Goal: Find specific page/section: Find specific page/section

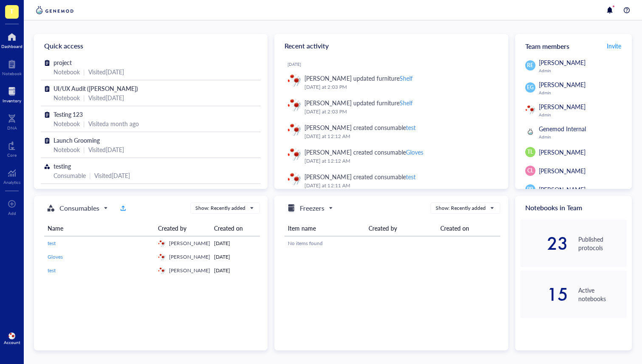
click at [10, 96] on div at bounding box center [12, 92] width 19 height 14
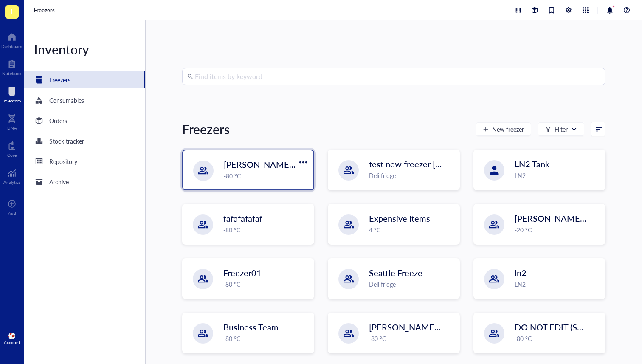
click at [203, 159] on div "[PERSON_NAME] `[DATE] -80 °C" at bounding box center [248, 169] width 130 height 39
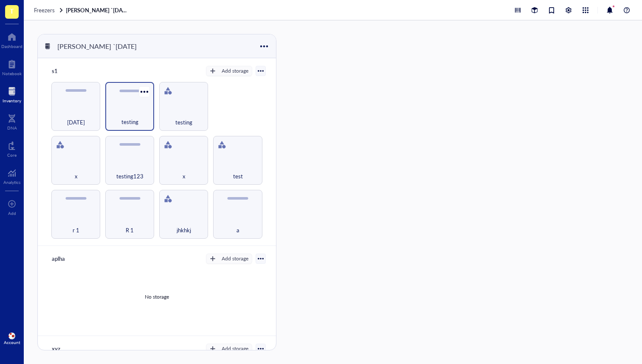
click at [111, 109] on div "testing" at bounding box center [130, 117] width 40 height 19
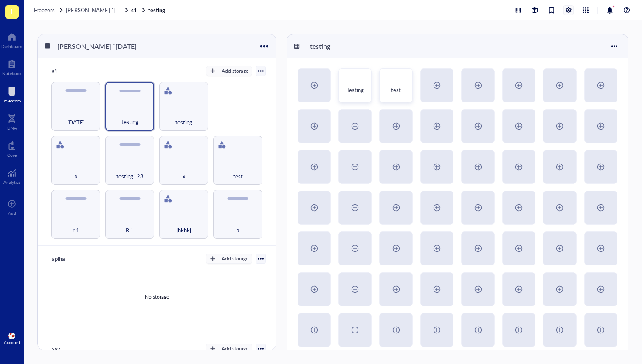
click at [570, 8] on div at bounding box center [568, 10] width 9 height 9
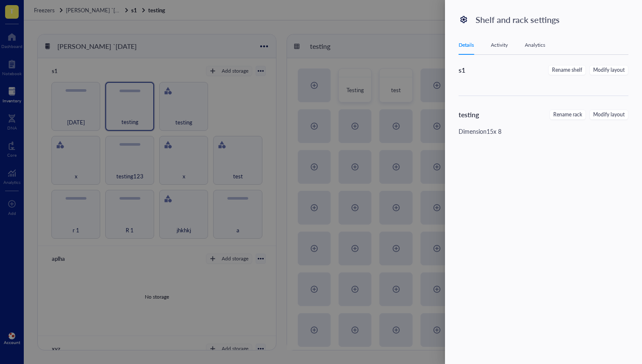
click at [347, 119] on div at bounding box center [321, 182] width 642 height 364
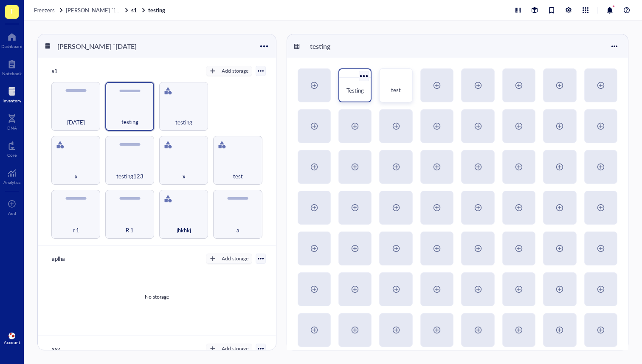
click at [358, 77] on div at bounding box center [364, 76] width 12 height 12
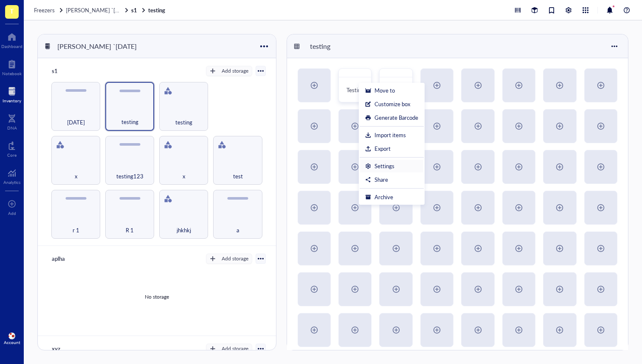
click at [382, 166] on div "Settings" at bounding box center [385, 166] width 20 height 8
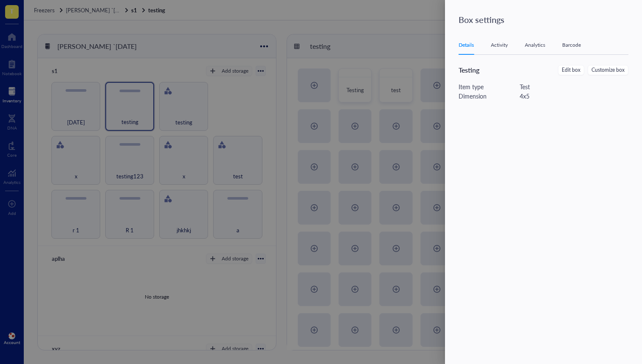
click at [581, 44] on div "Barcode" at bounding box center [572, 45] width 19 height 8
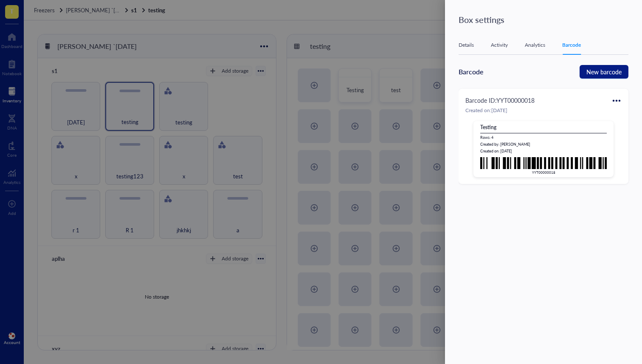
click at [319, 89] on div at bounding box center [321, 182] width 642 height 364
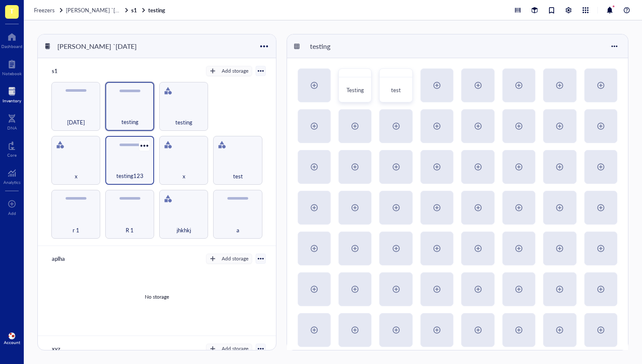
click at [107, 147] on div "testing123" at bounding box center [129, 160] width 49 height 49
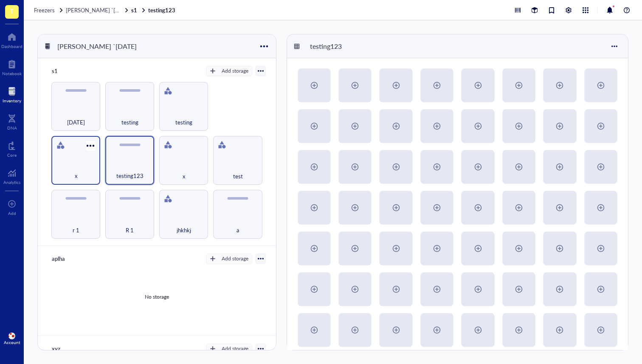
click at [87, 156] on div "x" at bounding box center [75, 160] width 49 height 49
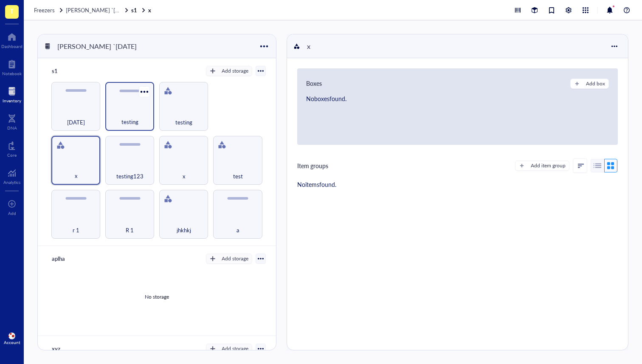
click at [117, 115] on div "testing" at bounding box center [130, 117] width 40 height 19
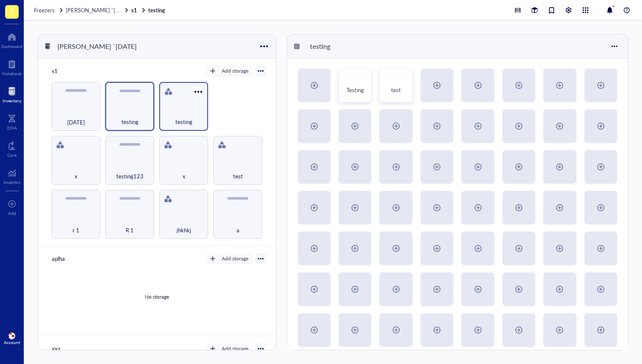
click at [170, 103] on div "testing" at bounding box center [183, 106] width 49 height 49
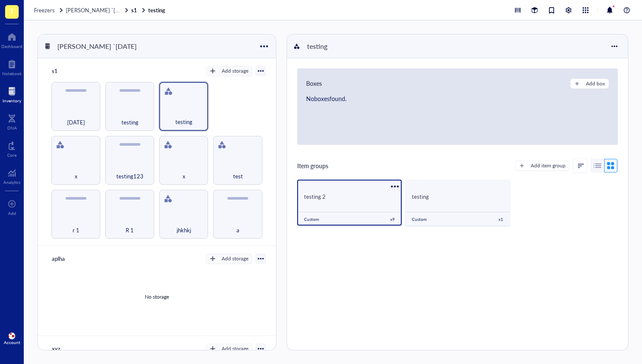
click at [345, 203] on div "testing 2" at bounding box center [349, 196] width 105 height 16
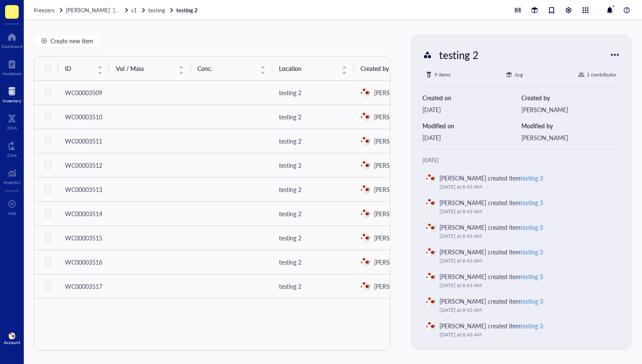
click at [572, 4] on div "Freezers [PERSON_NAME] `[DATE] s1 testing testing 2" at bounding box center [333, 10] width 619 height 20
click at [571, 7] on div at bounding box center [568, 10] width 9 height 9
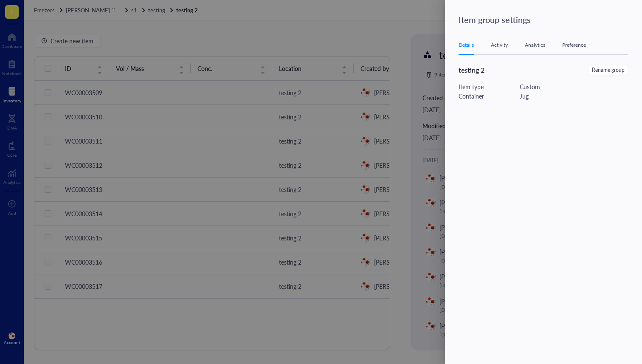
click at [578, 49] on div "Preference" at bounding box center [575, 45] width 24 height 8
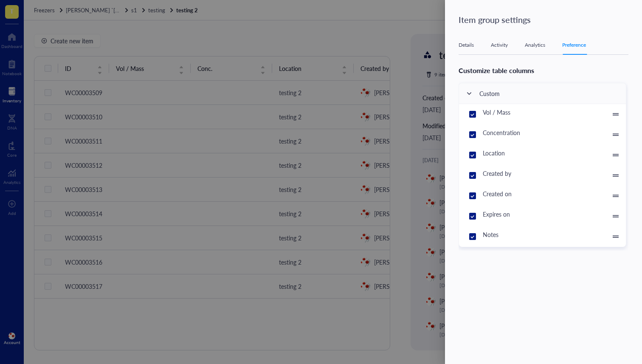
click at [384, 85] on div at bounding box center [321, 182] width 642 height 364
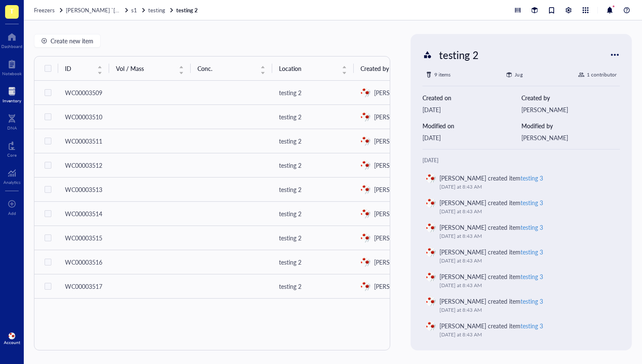
click at [42, 1] on div "Freezers [PERSON_NAME] `[DATE] s1 testing testing 2" at bounding box center [333, 10] width 619 height 20
click at [41, 10] on span "Freezers" at bounding box center [44, 10] width 21 height 8
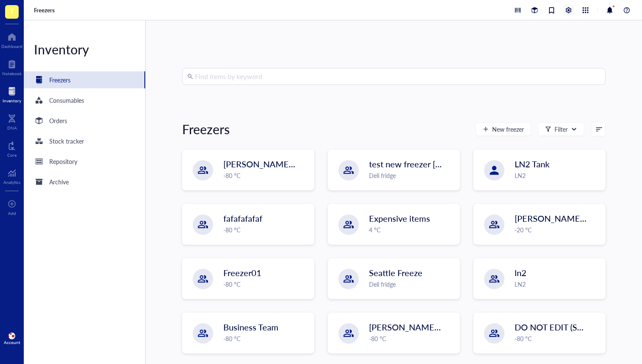
click at [568, 7] on div at bounding box center [568, 10] width 9 height 9
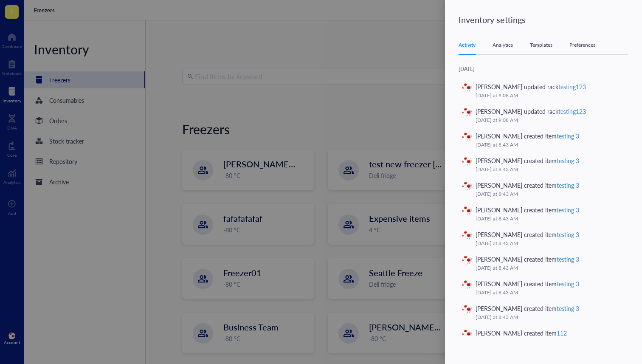
click at [580, 41] on div "Preferences" at bounding box center [583, 45] width 26 height 8
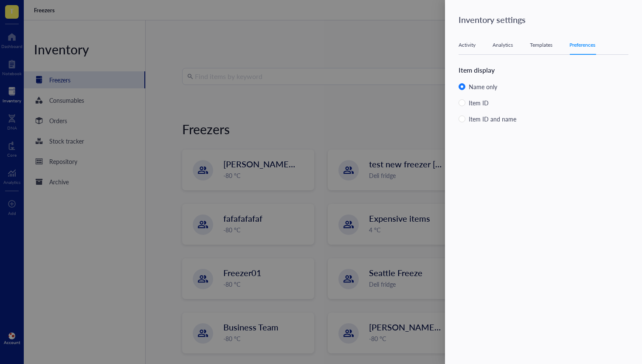
click at [375, 36] on div at bounding box center [321, 182] width 642 height 364
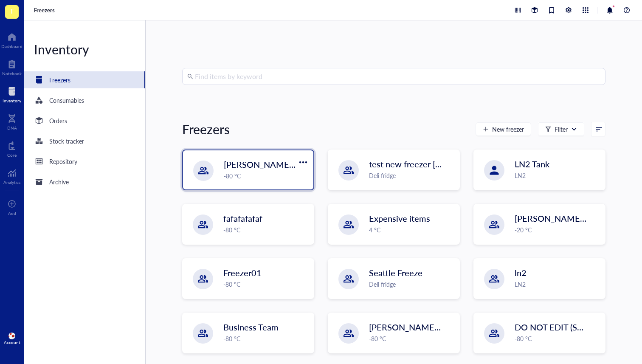
click at [231, 178] on div "-80 °C" at bounding box center [266, 175] width 85 height 9
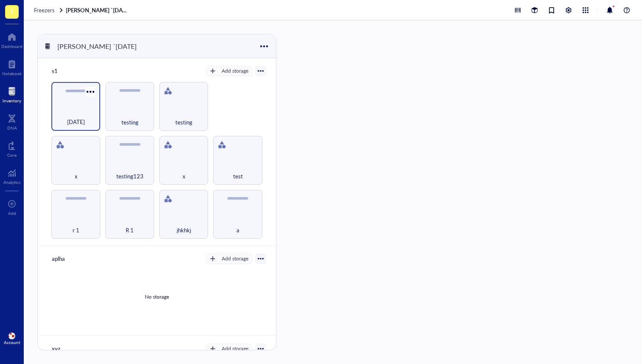
click at [76, 112] on div "[DATE]" at bounding box center [76, 117] width 40 height 19
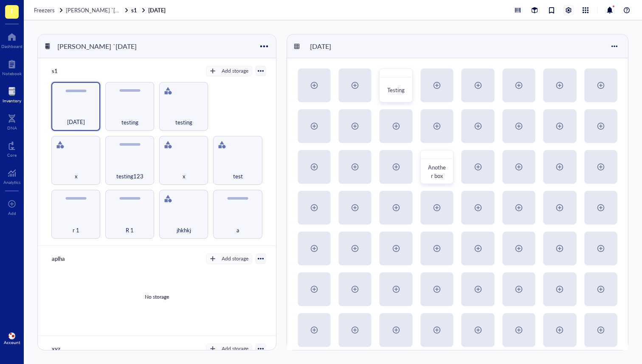
click at [569, 9] on div at bounding box center [568, 10] width 9 height 9
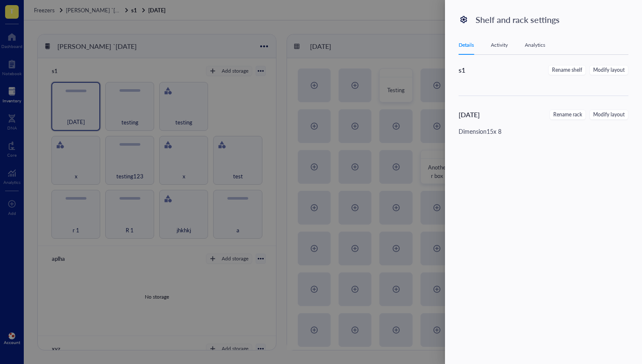
click at [348, 117] on div at bounding box center [321, 182] width 642 height 364
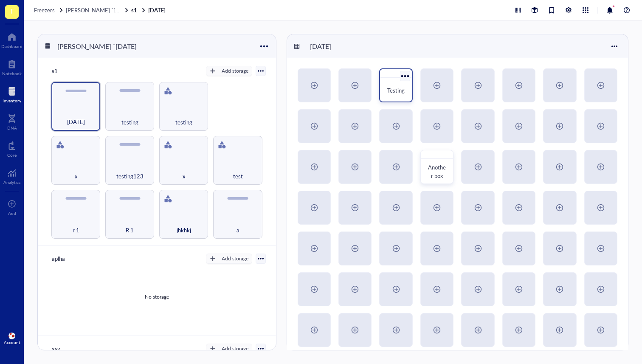
click at [403, 74] on div at bounding box center [405, 76] width 12 height 12
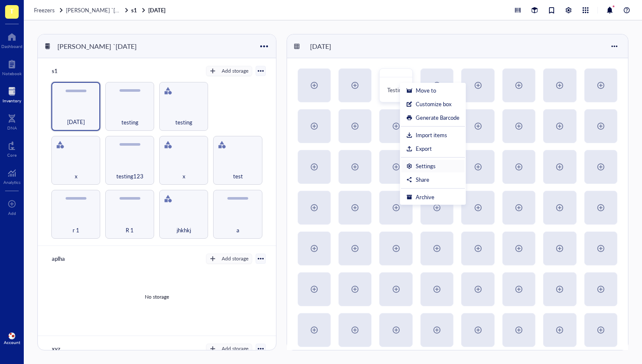
click at [426, 164] on div "Settings" at bounding box center [426, 166] width 20 height 8
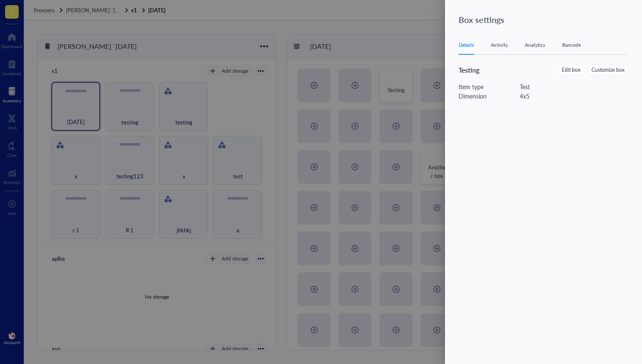
click at [82, 29] on div at bounding box center [321, 182] width 642 height 364
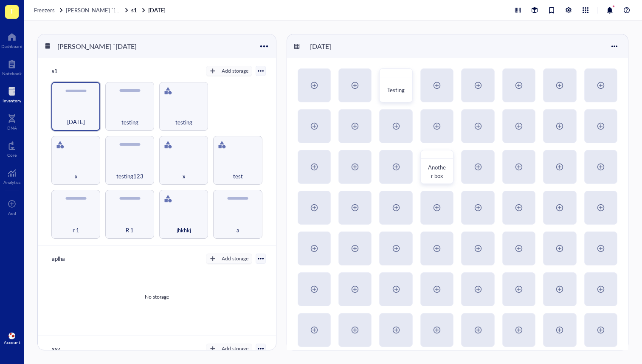
click at [57, 5] on div "Freezers [PERSON_NAME] `[DATE] s1 [DATE]" at bounding box center [333, 10] width 619 height 20
click at [52, 8] on span "Freezers" at bounding box center [44, 10] width 21 height 8
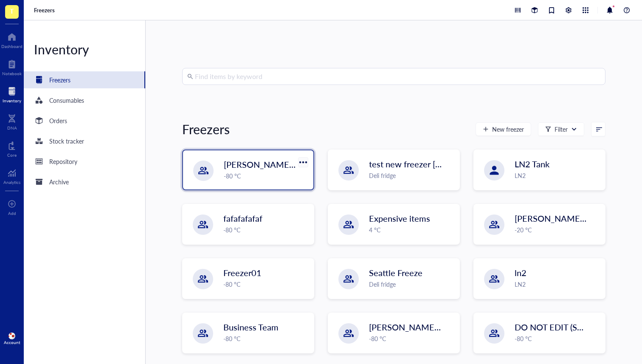
click at [304, 159] on div at bounding box center [303, 162] width 12 height 12
click at [320, 191] on div "Settings" at bounding box center [314, 191] width 20 height 8
